Goal: Transaction & Acquisition: Download file/media

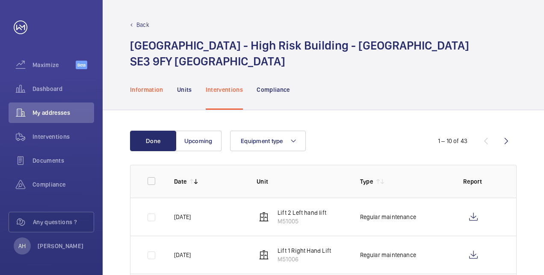
click at [149, 89] on p "Information" at bounding box center [146, 90] width 33 height 9
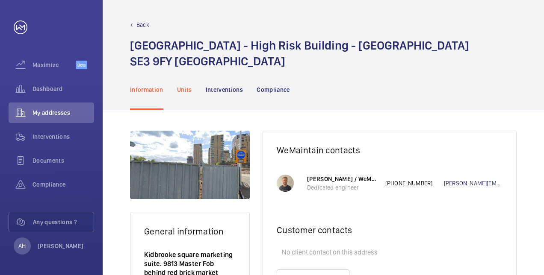
click at [187, 90] on p "Units" at bounding box center [184, 90] width 15 height 9
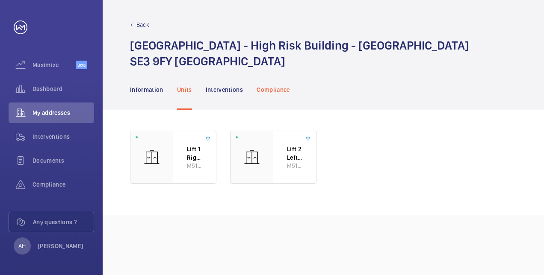
click at [269, 91] on p "Compliance" at bounding box center [273, 90] width 33 height 9
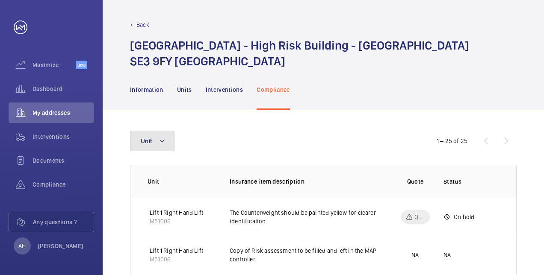
click at [167, 143] on button "Unit" at bounding box center [152, 141] width 44 height 21
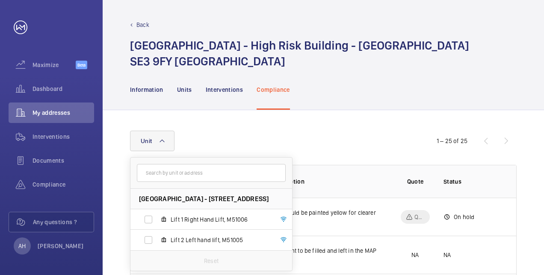
click at [170, 178] on input "text" at bounding box center [211, 173] width 149 height 18
click at [170, 174] on input "text" at bounding box center [211, 173] width 149 height 18
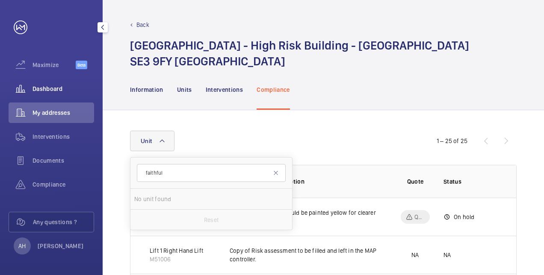
type input "faithful"
click at [46, 88] on span "Dashboard" at bounding box center [64, 89] width 62 height 9
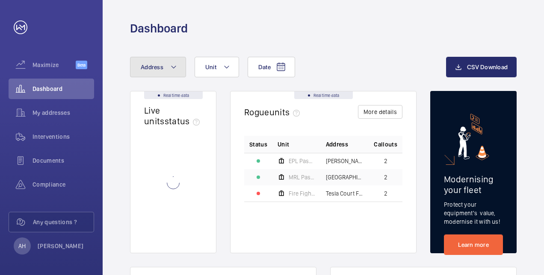
click at [178, 65] on button "Address" at bounding box center [158, 67] width 56 height 21
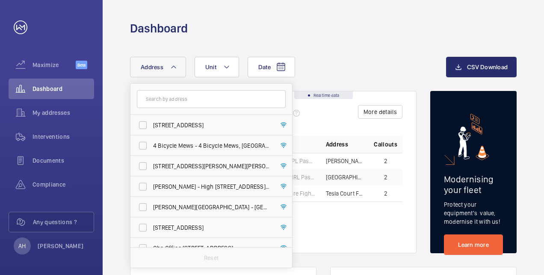
click at [176, 99] on input "text" at bounding box center [211, 99] width 149 height 18
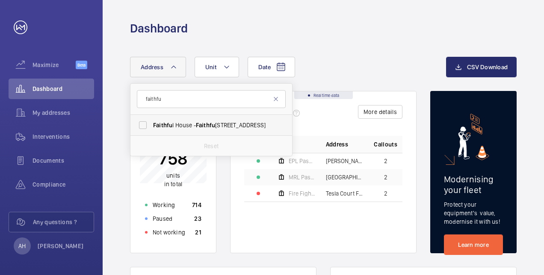
type input "faithfu"
click at [181, 126] on span "Faithfu [STREET_ADDRESS]" at bounding box center [212, 125] width 118 height 9
click at [151, 126] on input "Faithfu [STREET_ADDRESS]" at bounding box center [142, 125] width 17 height 17
checkbox input "true"
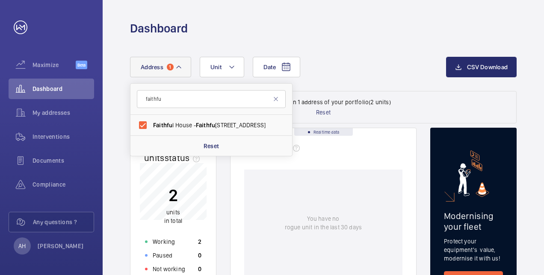
click at [351, 70] on div "Date Address [STREET_ADDRESS] Reset Unit" at bounding box center [288, 67] width 316 height 21
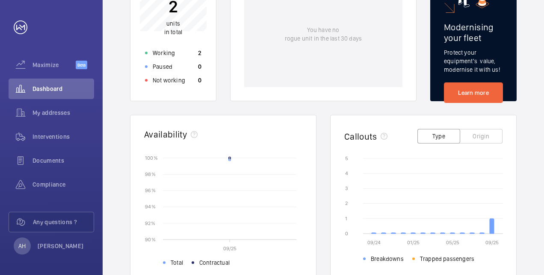
scroll to position [197, 0]
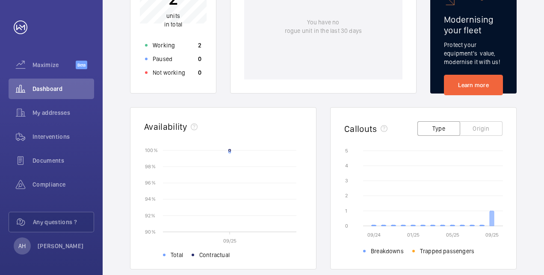
click at [494, 221] on icon at bounding box center [492, 218] width 4 height 15
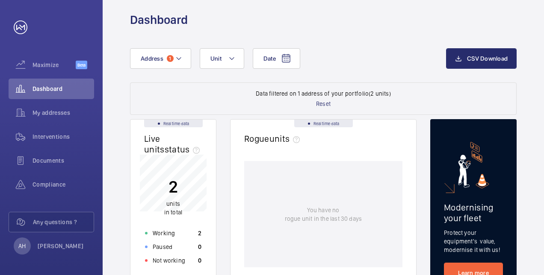
scroll to position [0, 0]
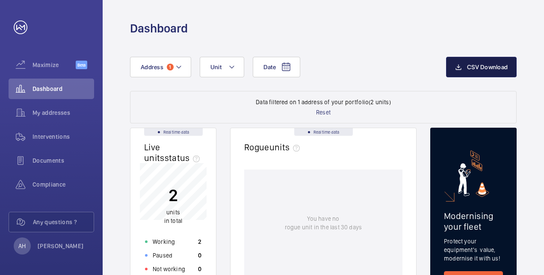
click at [492, 68] on span "CSV Download" at bounding box center [487, 67] width 41 height 7
click at [49, 114] on span "My addresses" at bounding box center [64, 113] width 62 height 9
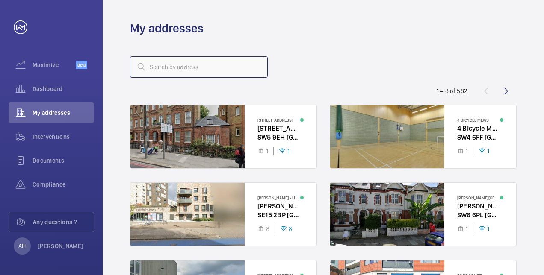
click at [190, 66] on input "text" at bounding box center [199, 66] width 138 height 21
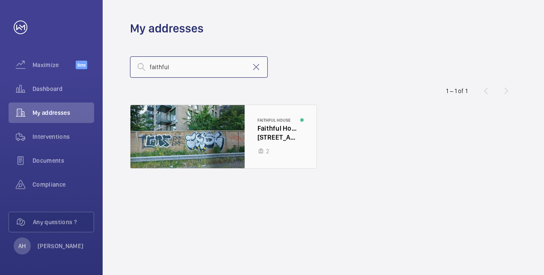
type input "faithful"
click at [273, 128] on div at bounding box center [223, 136] width 186 height 63
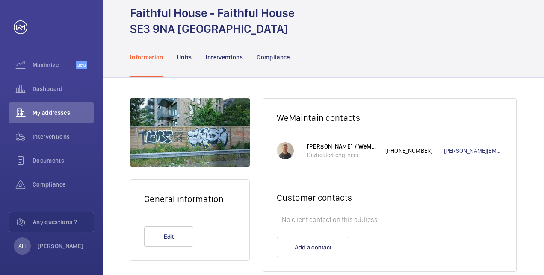
scroll to position [33, 0]
click at [279, 58] on p "Compliance" at bounding box center [273, 57] width 33 height 9
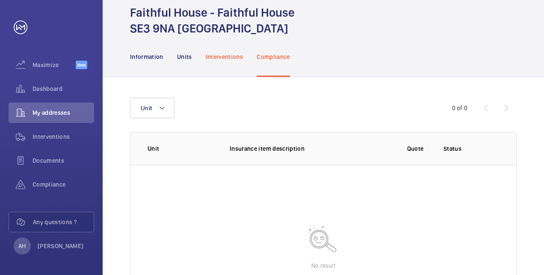
click at [229, 54] on p "Interventions" at bounding box center [225, 57] width 38 height 9
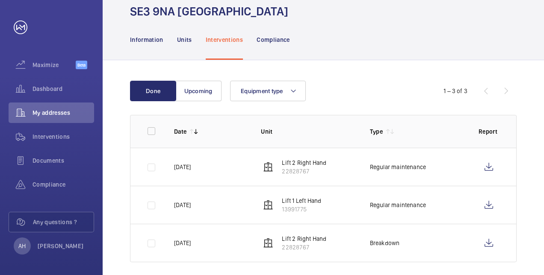
scroll to position [57, 0]
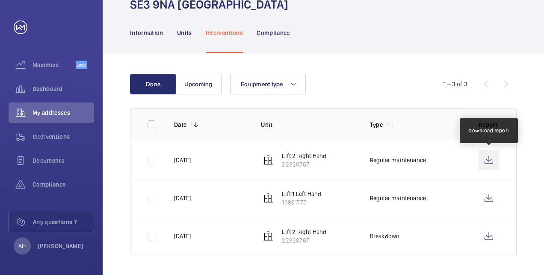
click at [489, 160] on wm-front-icon-button at bounding box center [489, 160] width 21 height 21
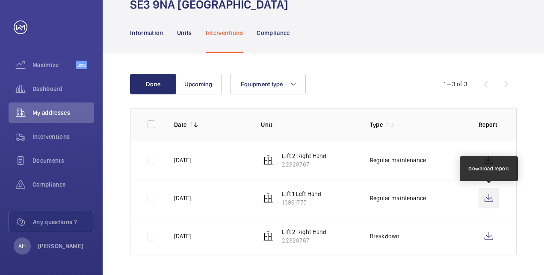
click at [490, 201] on wm-front-icon-button at bounding box center [489, 198] width 21 height 21
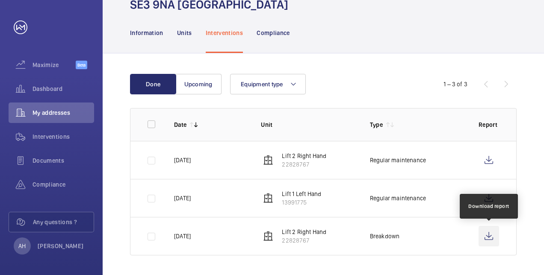
click at [490, 237] on wm-front-icon-button at bounding box center [489, 236] width 21 height 21
